Goal: Task Accomplishment & Management: Manage account settings

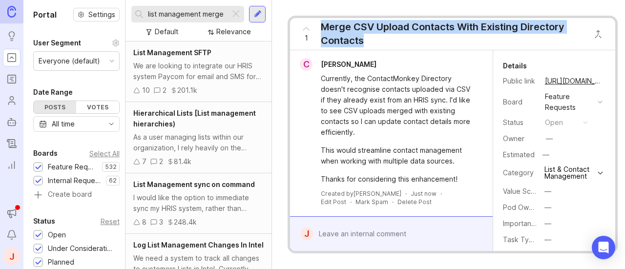
drag, startPoint x: 354, startPoint y: 34, endPoint x: 314, endPoint y: 30, distance: 39.8
click at [314, 30] on div "1 Merge CSV Upload Contacts With Existing Directory Contacts" at bounding box center [439, 34] width 298 height 32
copy div "Merge CSV Upload Contacts With Existing Directory Contacts"
click at [5, 260] on div "J" at bounding box center [12, 257] width 18 height 18
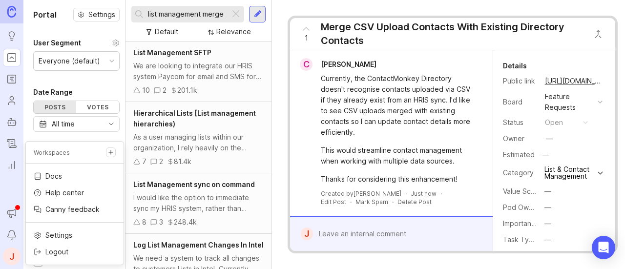
click at [54, 251] on p "Logout" at bounding box center [56, 252] width 23 height 10
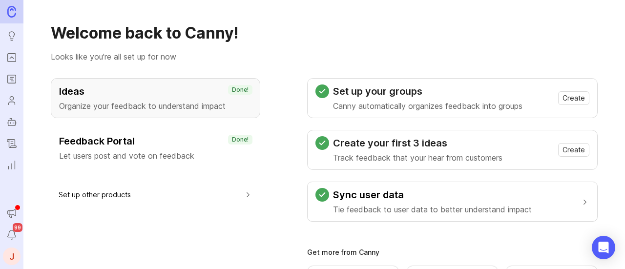
click at [11, 253] on div "J" at bounding box center [12, 257] width 18 height 18
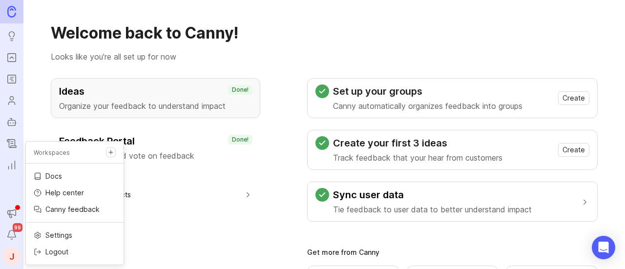
click at [61, 250] on p "Logout" at bounding box center [56, 252] width 23 height 10
